Goal: Transaction & Acquisition: Purchase product/service

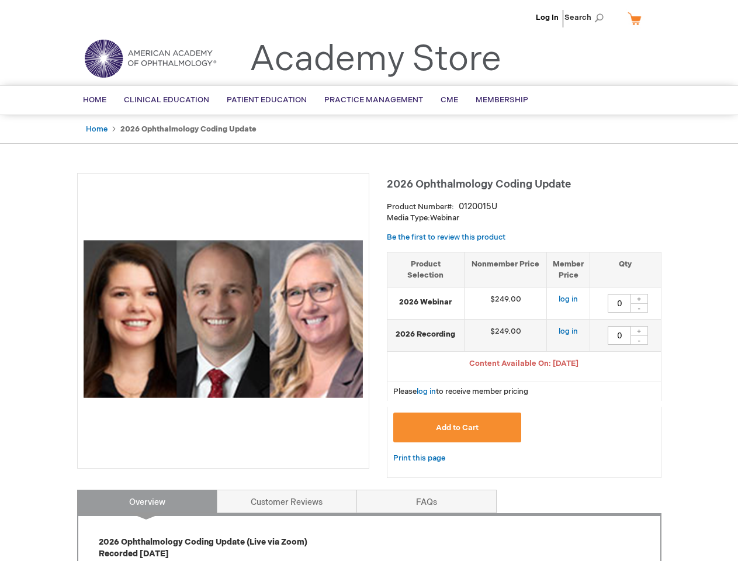
click at [369, 280] on div at bounding box center [223, 321] width 292 height 296
click at [587, 18] on span "Search" at bounding box center [586, 17] width 44 height 23
click at [524, 364] on span "Content Available On: [DATE]" at bounding box center [523, 363] width 109 height 9
click at [639, 298] on div "+" at bounding box center [639, 299] width 18 height 10
click at [639, 308] on div "-" at bounding box center [639, 307] width 18 height 9
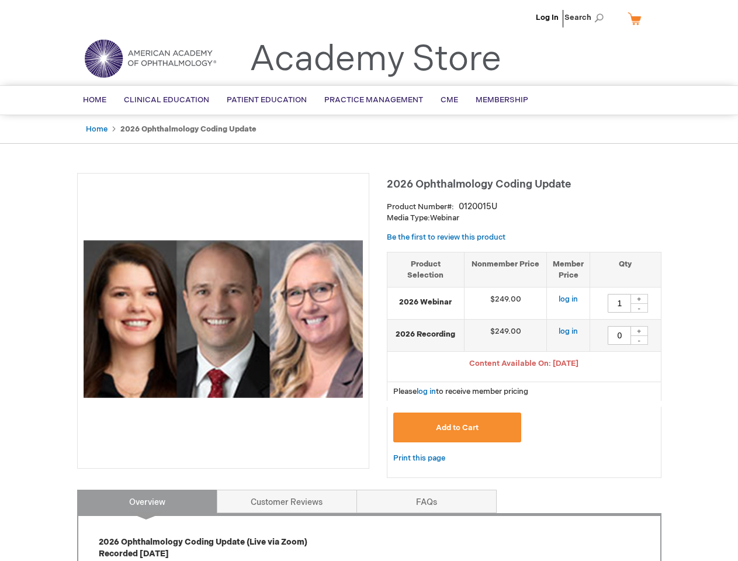
type input "0"
click at [639, 331] on div "+" at bounding box center [639, 331] width 18 height 10
click at [639, 340] on div "-" at bounding box center [639, 339] width 18 height 9
type input "0"
